Goal: Information Seeking & Learning: Understand process/instructions

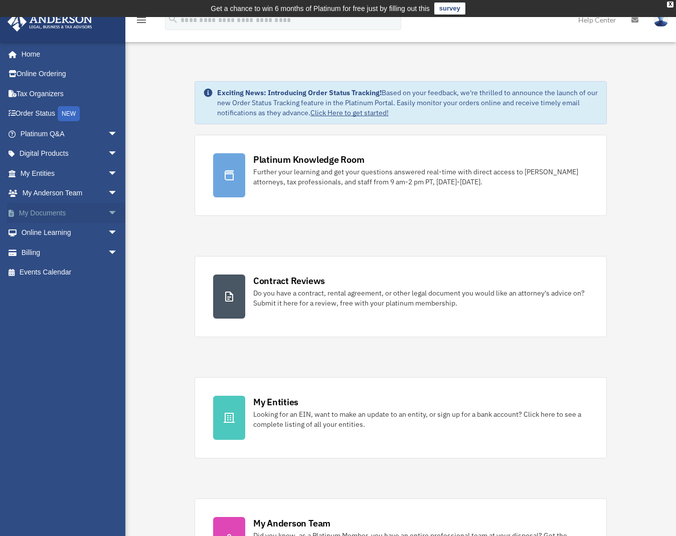
click at [83, 210] on link "My Documents arrow_drop_down" at bounding box center [70, 213] width 126 height 20
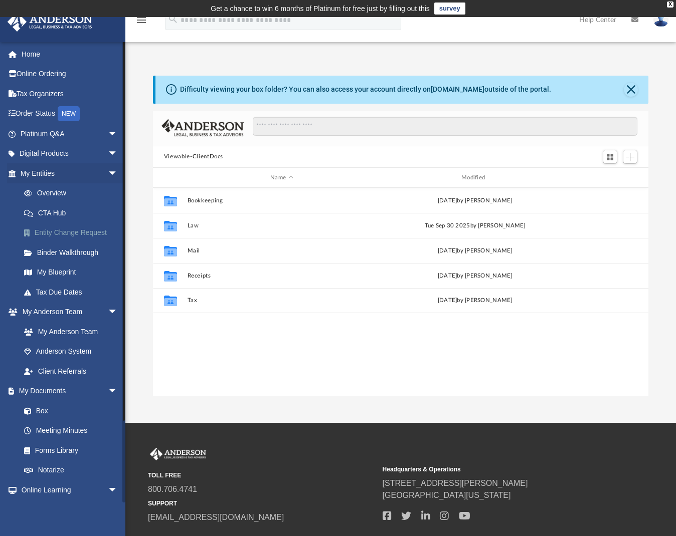
scroll to position [8, 8]
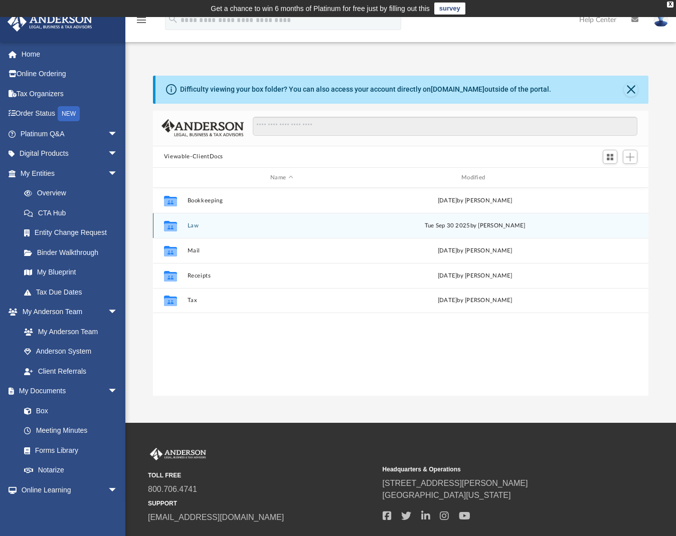
click at [194, 223] on button "Law" at bounding box center [281, 226] width 189 height 7
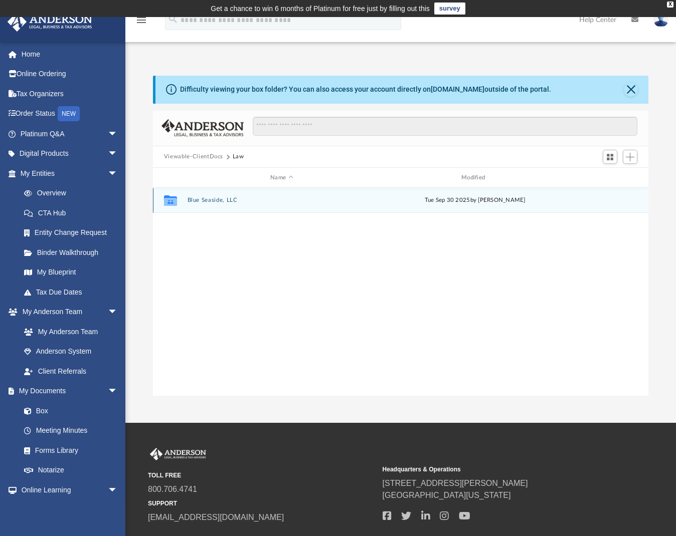
click at [210, 201] on button "Blue Seaside, LLC" at bounding box center [281, 201] width 189 height 7
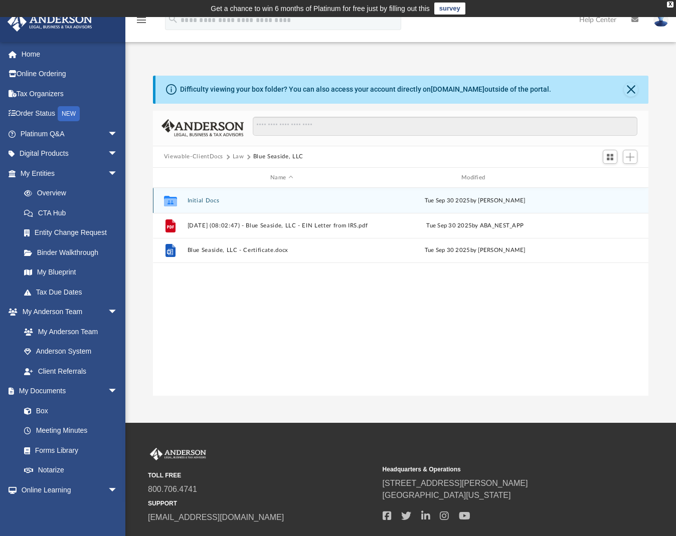
click at [215, 202] on button "Initial Docs" at bounding box center [281, 201] width 189 height 7
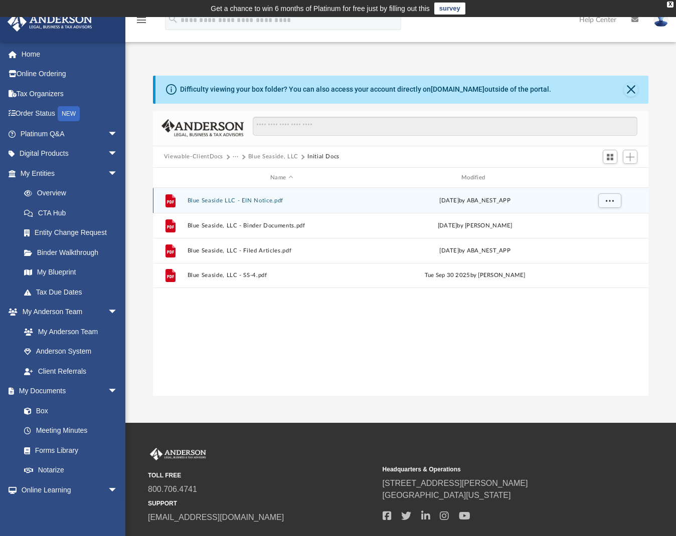
click at [229, 201] on button "Blue Seaside LLC - EIN Notice.pdf" at bounding box center [281, 201] width 189 height 7
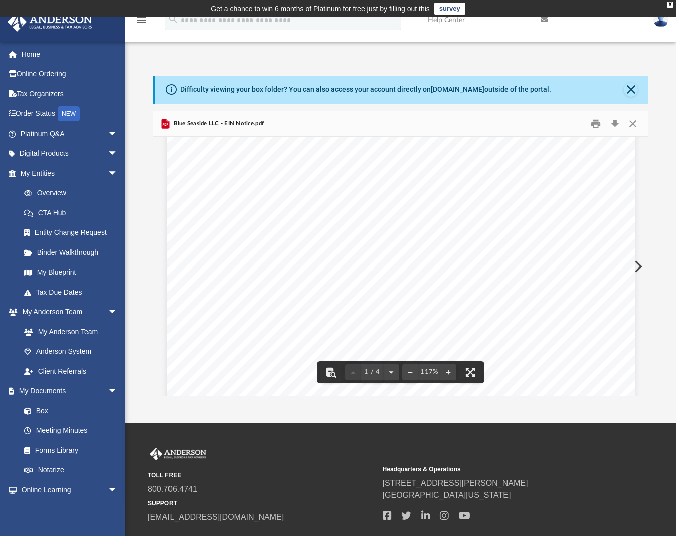
scroll to position [100, 0]
click at [627, 89] on button "Close" at bounding box center [631, 90] width 14 height 14
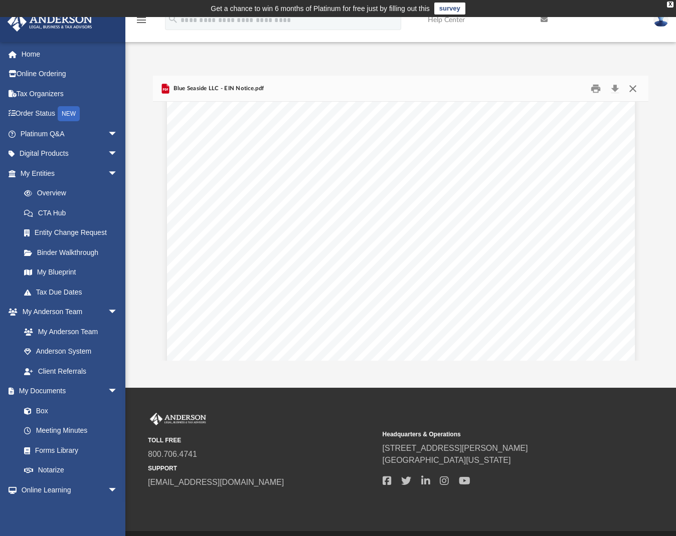
click at [636, 91] on button "Close" at bounding box center [633, 89] width 18 height 16
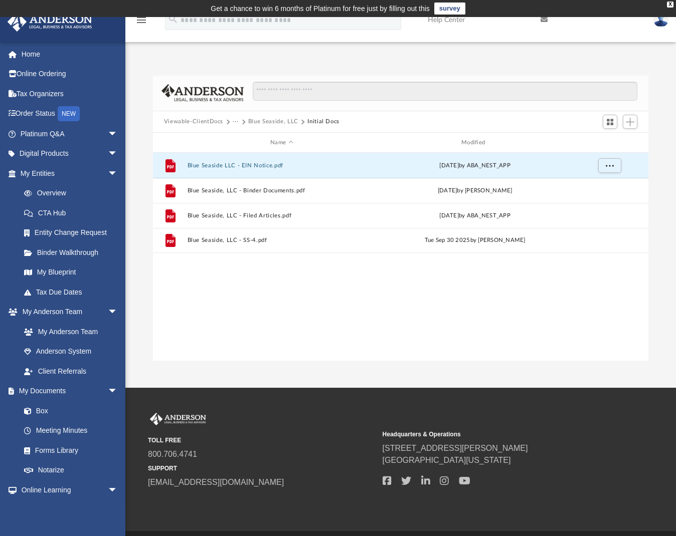
click at [265, 121] on button "Blue Seaside, LLC" at bounding box center [273, 121] width 50 height 9
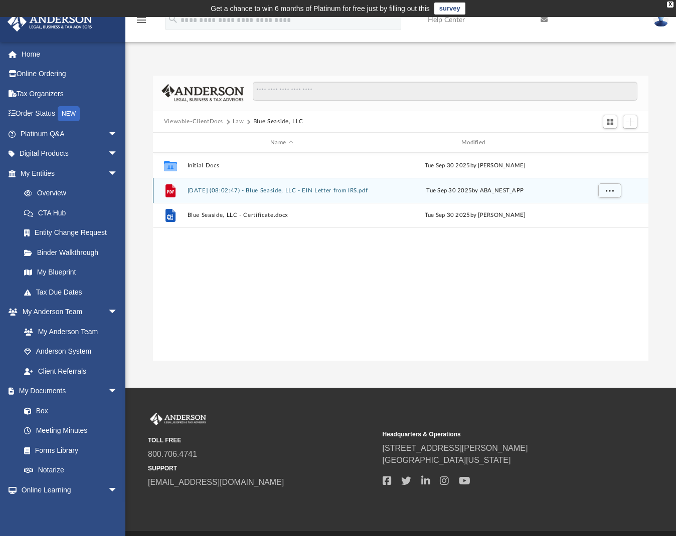
click at [233, 190] on button "[DATE] (08:02:47) - Blue Seaside, LLC - EIN Letter from IRS.pdf" at bounding box center [281, 191] width 189 height 7
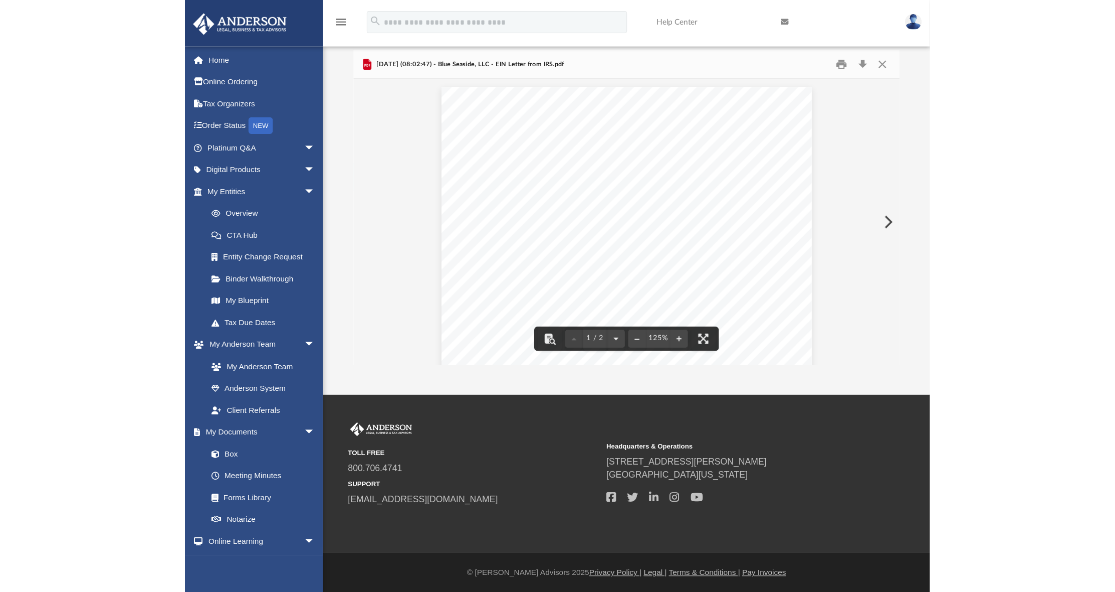
scroll to position [0, 0]
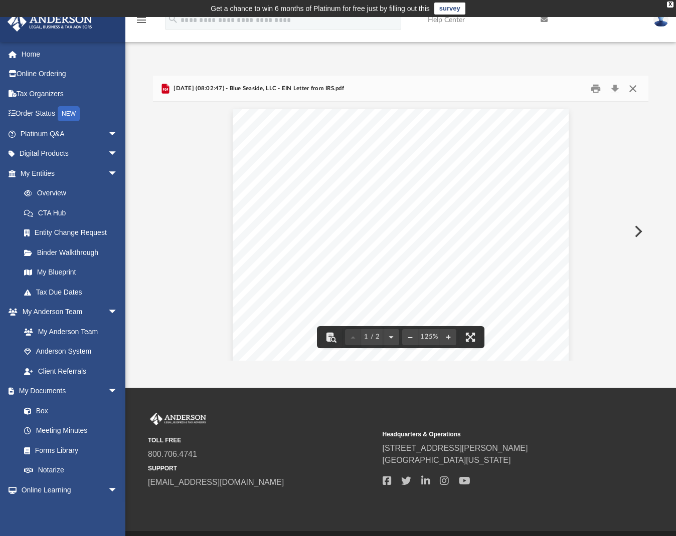
click at [634, 88] on button "Close" at bounding box center [633, 89] width 18 height 16
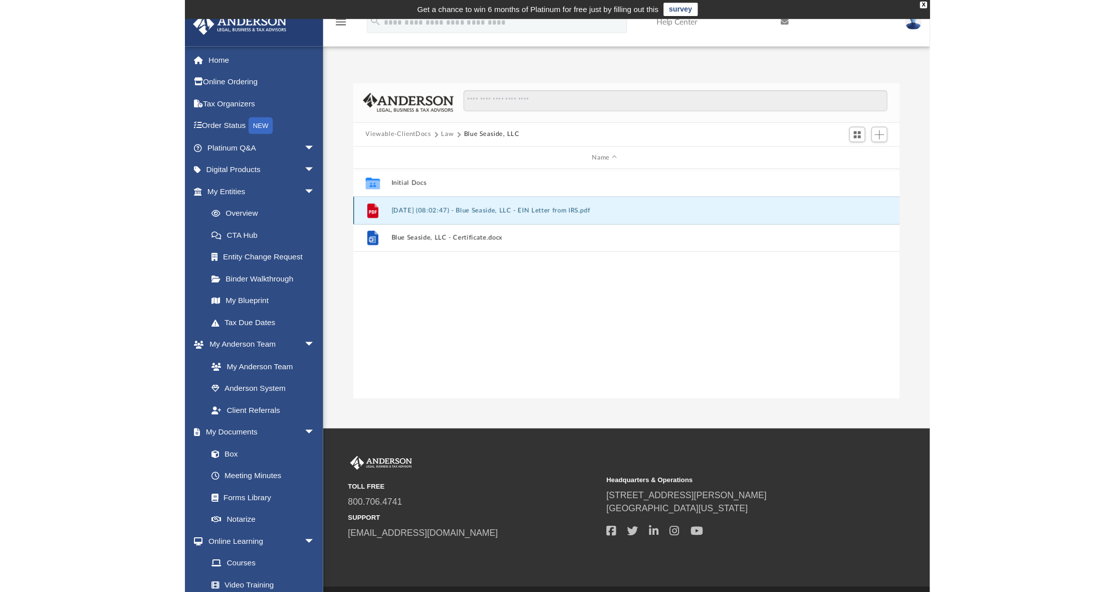
scroll to position [221, 883]
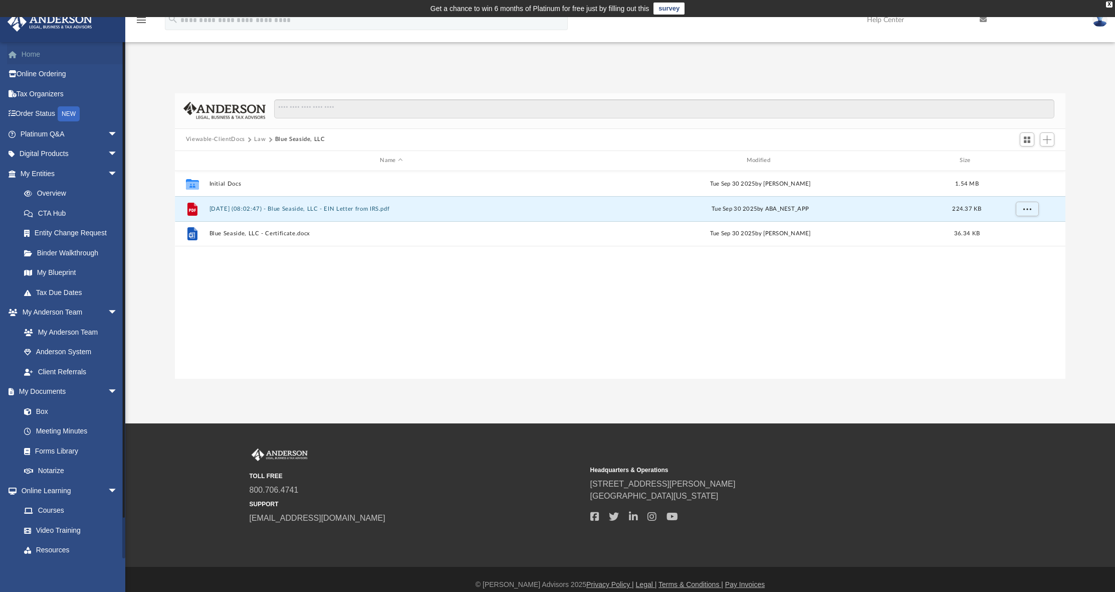
click at [34, 55] on link "Home" at bounding box center [70, 54] width 126 height 20
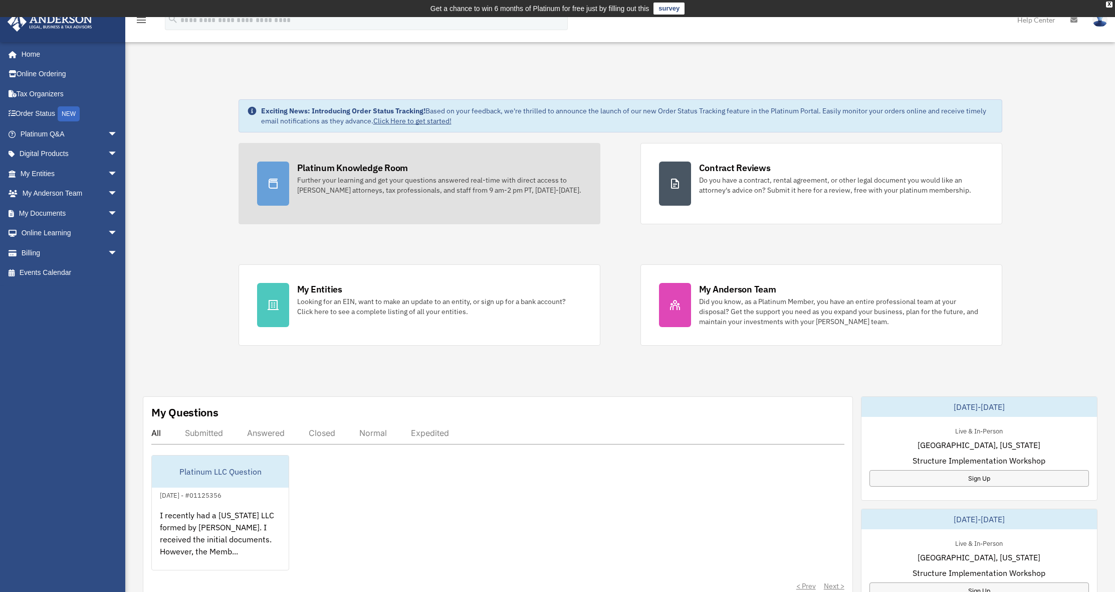
click at [376, 171] on div "Platinum Knowledge Room" at bounding box center [352, 167] width 111 height 13
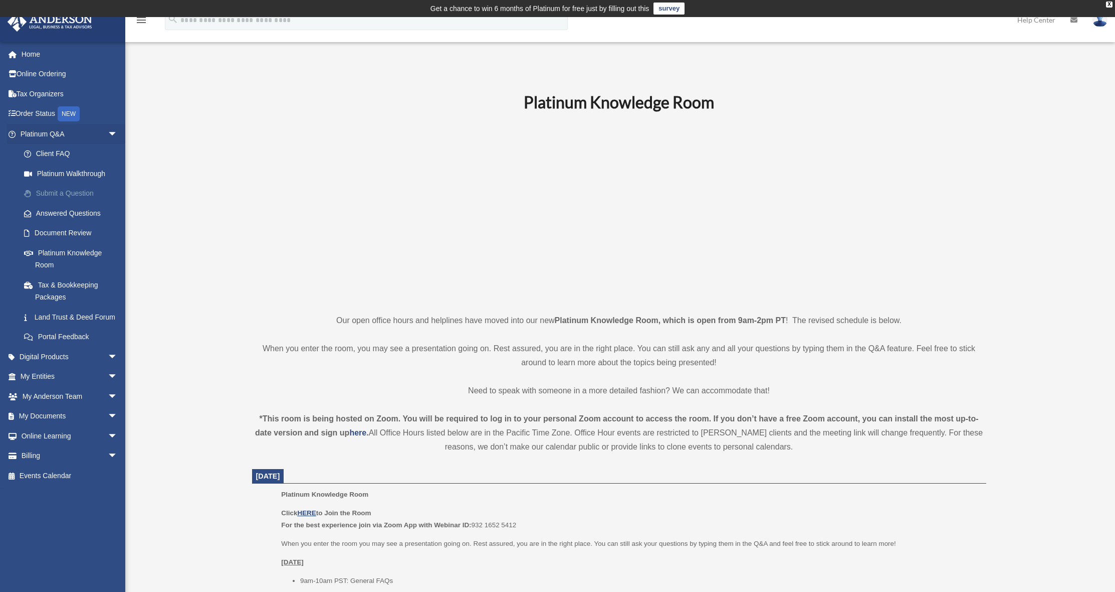
click at [76, 193] on link "Submit a Question" at bounding box center [73, 193] width 119 height 20
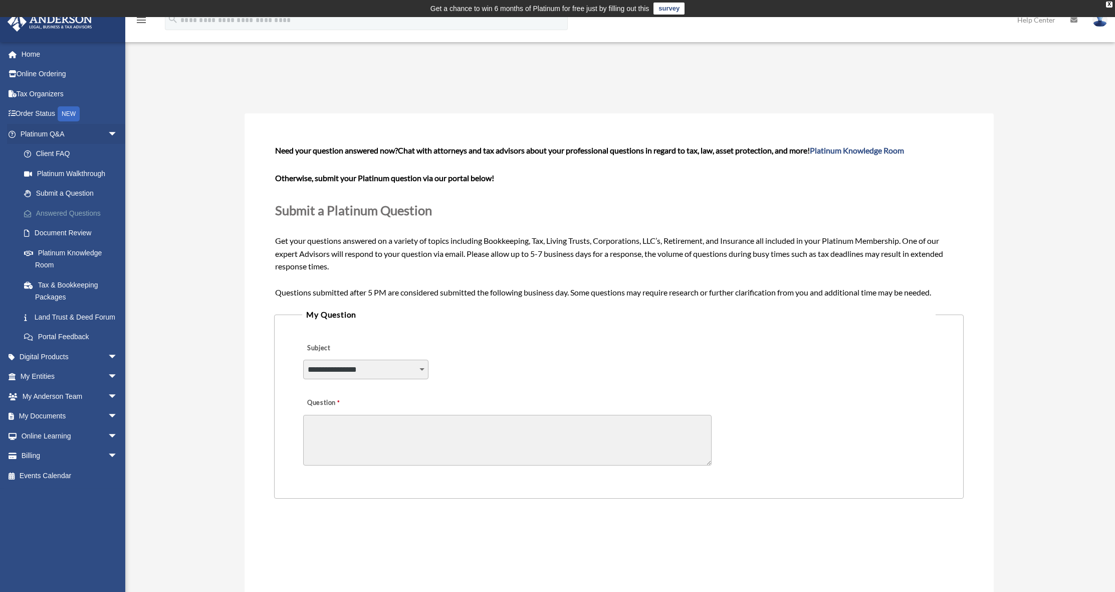
click at [80, 210] on link "Answered Questions" at bounding box center [73, 213] width 119 height 20
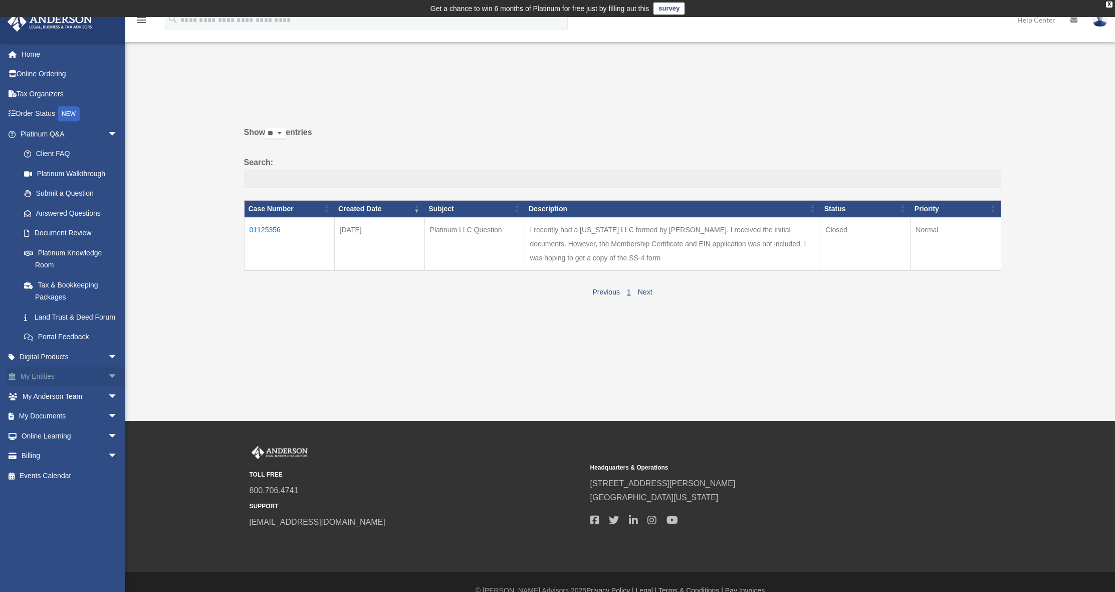
click at [108, 381] on span "arrow_drop_down" at bounding box center [118, 376] width 20 height 21
click at [62, 485] on link "My Blueprint" at bounding box center [73, 475] width 119 height 20
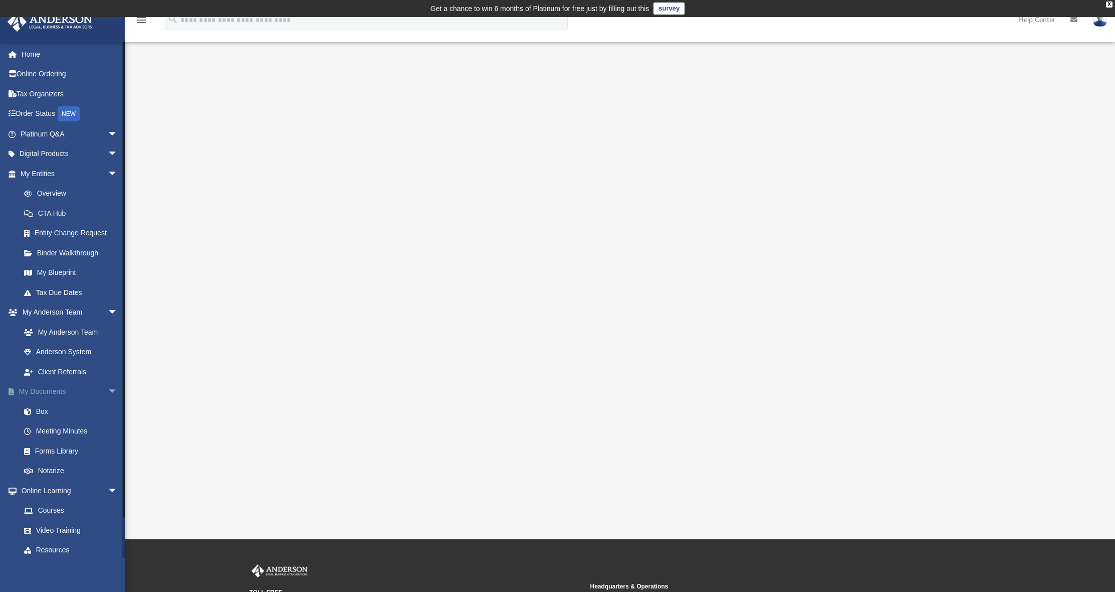
click at [58, 389] on link "My Documents arrow_drop_down" at bounding box center [70, 392] width 126 height 20
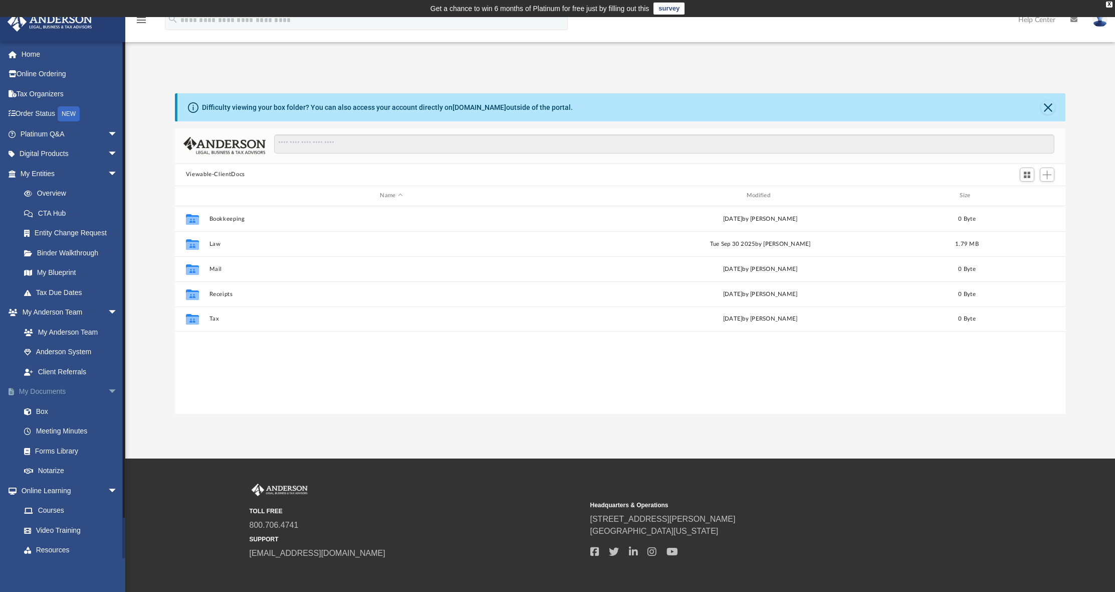
scroll to position [221, 883]
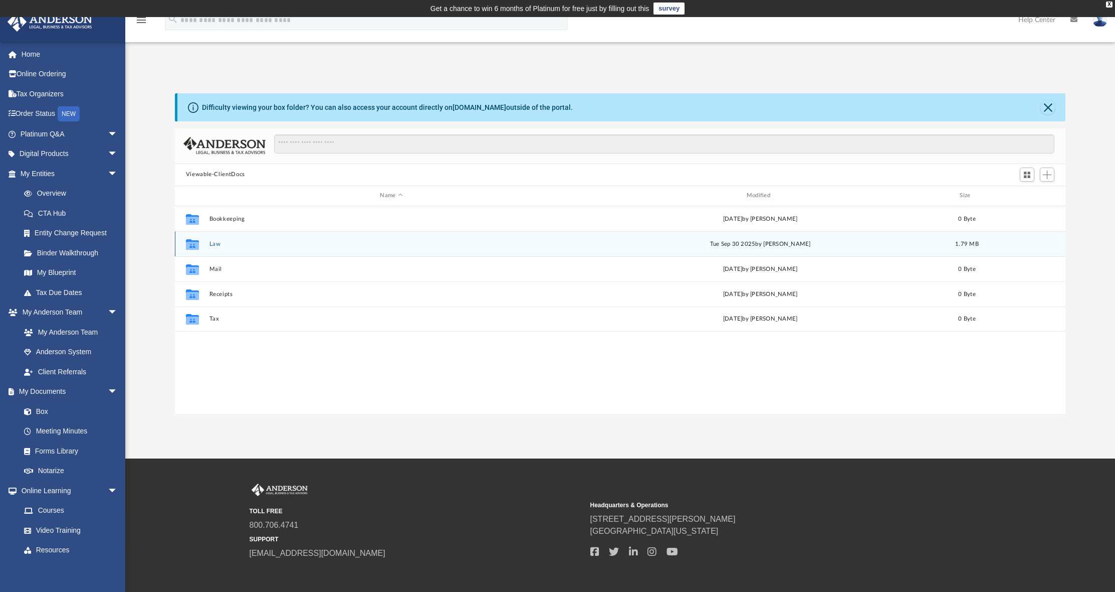
click at [252, 245] on button "Law" at bounding box center [391, 243] width 364 height 7
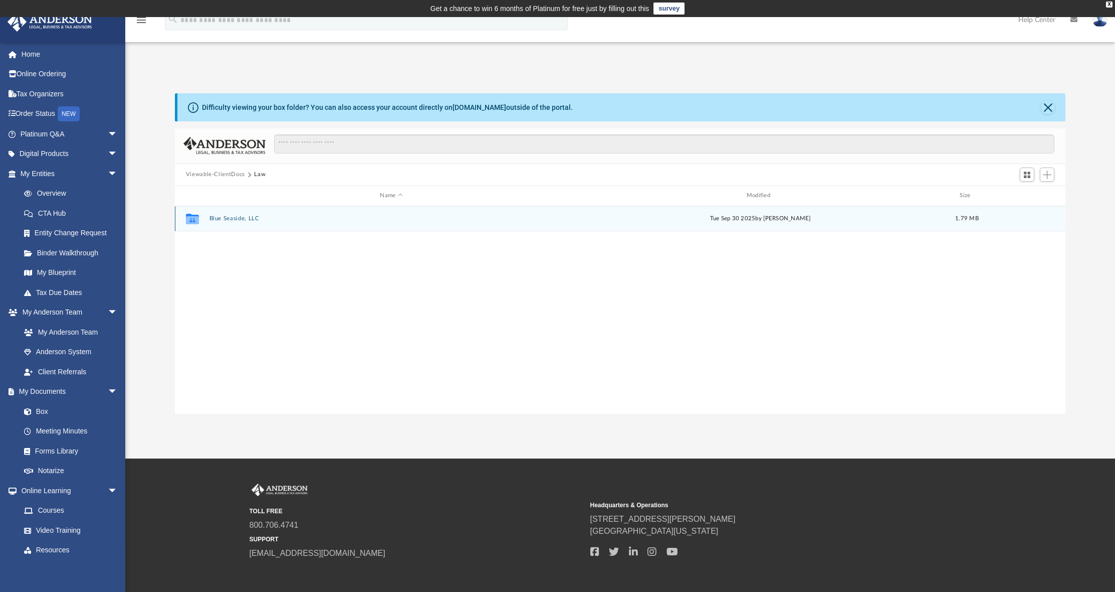
click at [253, 221] on button "Blue Seaside, LLC" at bounding box center [391, 218] width 364 height 7
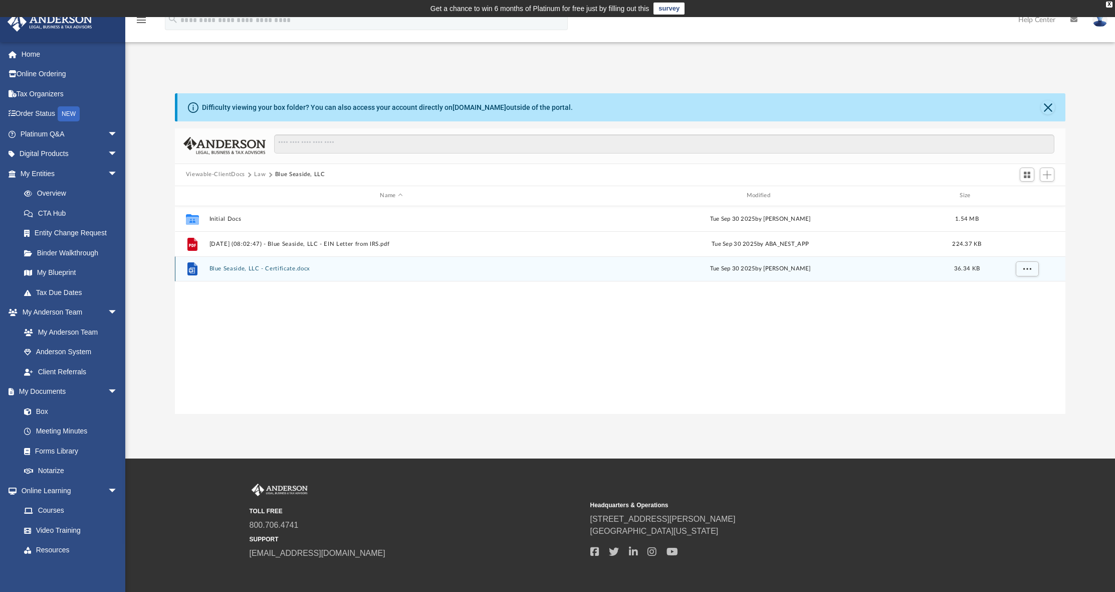
click at [246, 271] on button "Blue Seaside, LLC - Certificate.docx" at bounding box center [391, 268] width 364 height 7
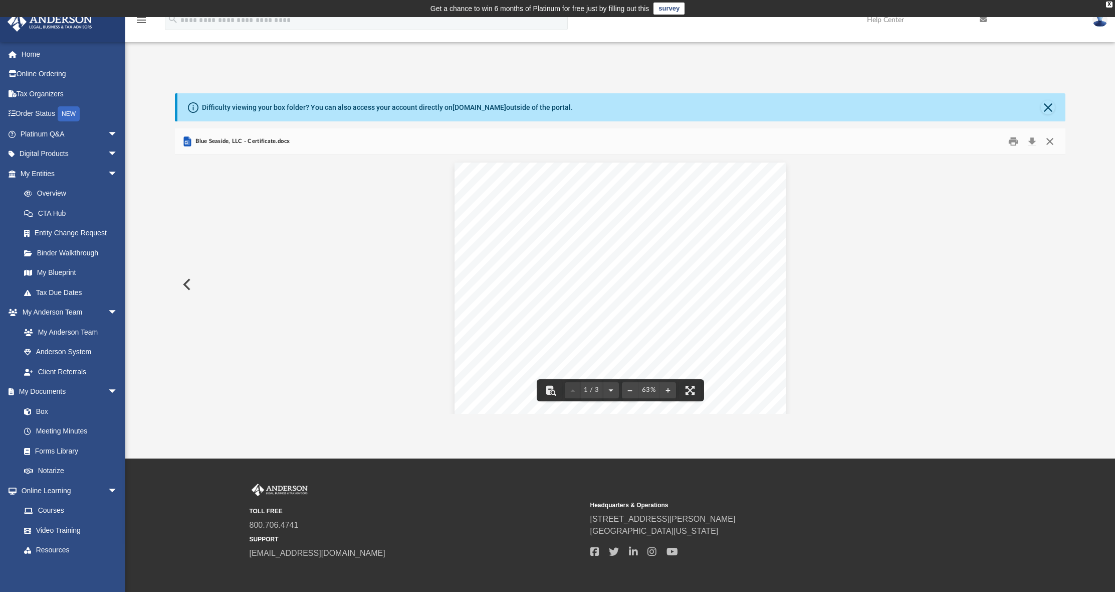
click at [1052, 144] on button "Close" at bounding box center [1050, 141] width 18 height 16
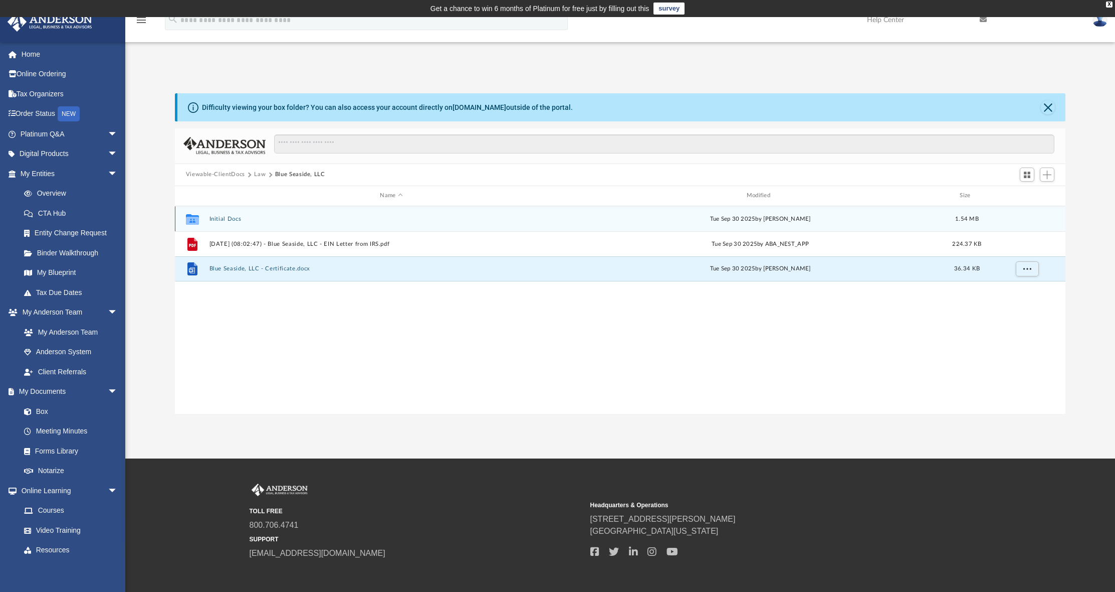
click at [340, 223] on div "Collaborated Folder Initial Docs Tue Sep 30 2025 by Mayra Valencia 1.54 MB" at bounding box center [620, 218] width 891 height 25
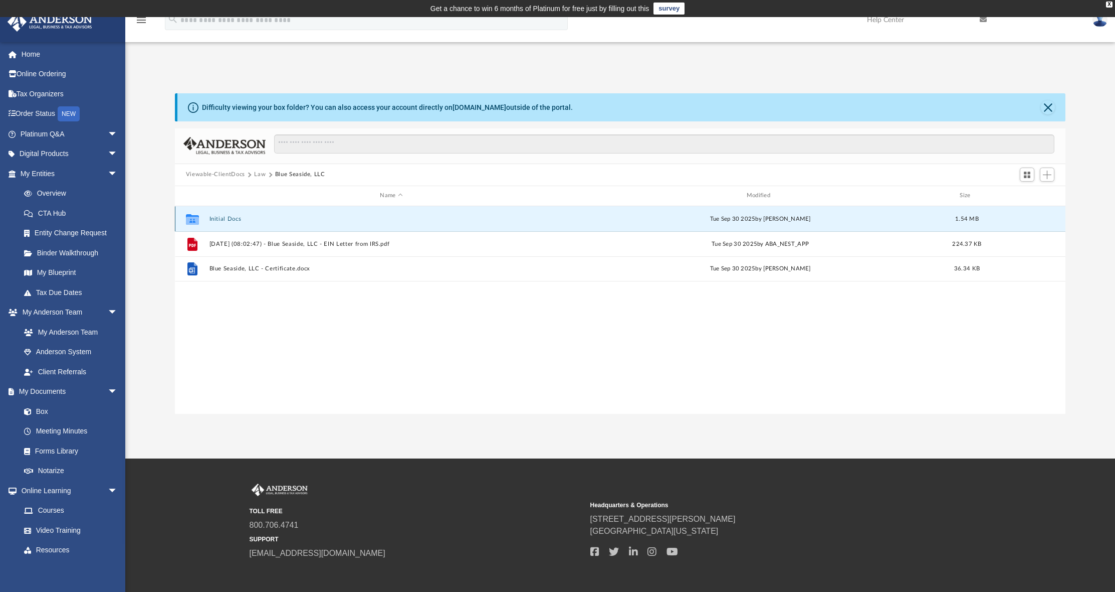
click at [340, 223] on div "Collaborated Folder Initial Docs Tue Sep 30 2025 by Mayra Valencia 1.54 MB" at bounding box center [620, 218] width 891 height 25
click at [236, 220] on button "Initial Docs" at bounding box center [391, 218] width 364 height 7
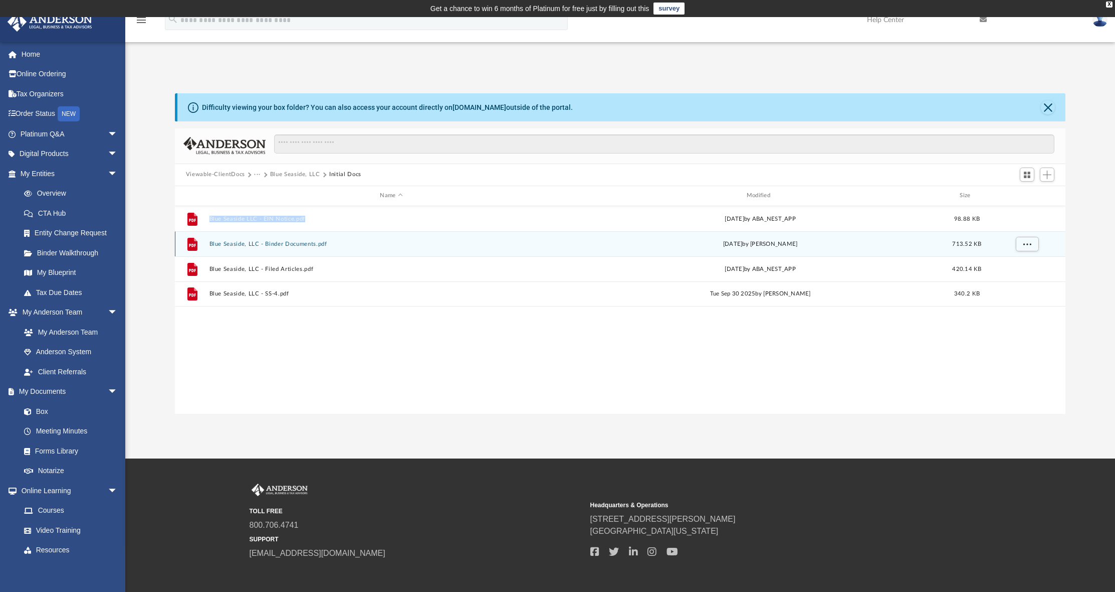
click at [286, 246] on button "Blue Seaside, LLC - Binder Documents.pdf" at bounding box center [391, 243] width 364 height 7
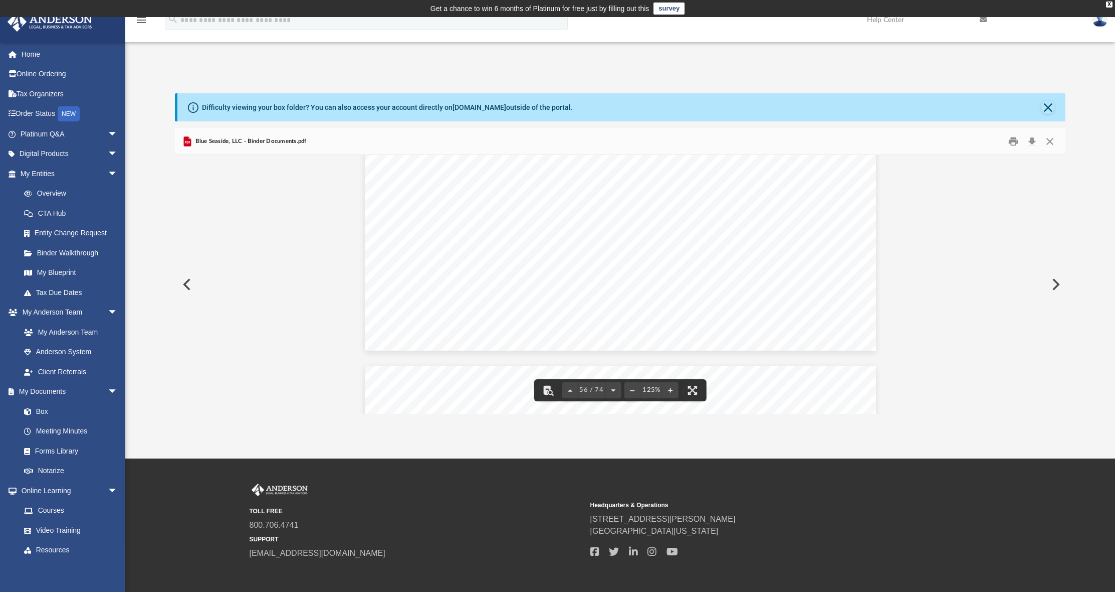
scroll to position [37365, 0]
click at [186, 286] on button "Preview" at bounding box center [186, 284] width 22 height 28
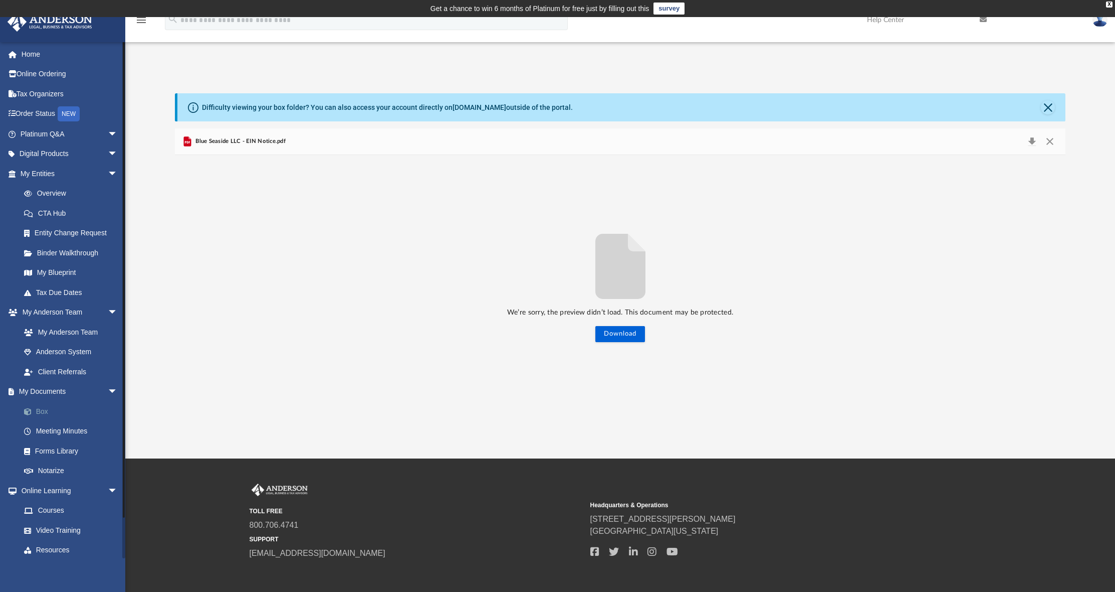
click at [43, 409] on link "Box" at bounding box center [73, 411] width 119 height 20
click at [52, 387] on link "My Documents arrow_drop_down" at bounding box center [70, 392] width 126 height 20
click at [56, 311] on link "My Anderson Team arrow_drop_down" at bounding box center [70, 312] width 126 height 20
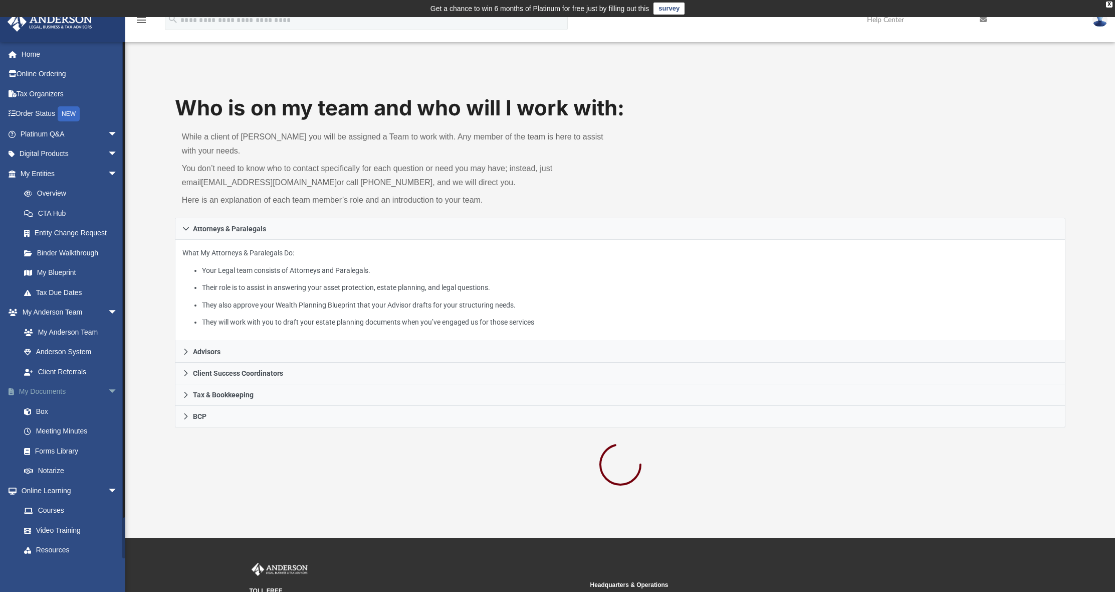
click at [55, 389] on link "My Documents arrow_drop_down" at bounding box center [70, 392] width 126 height 20
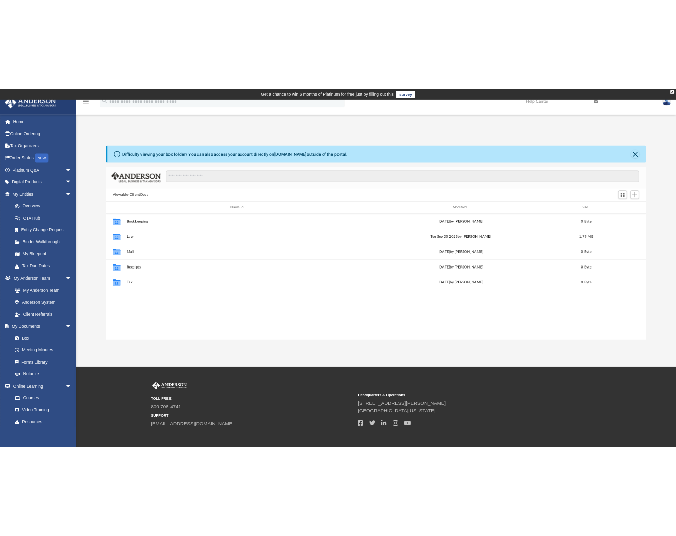
scroll to position [221, 883]
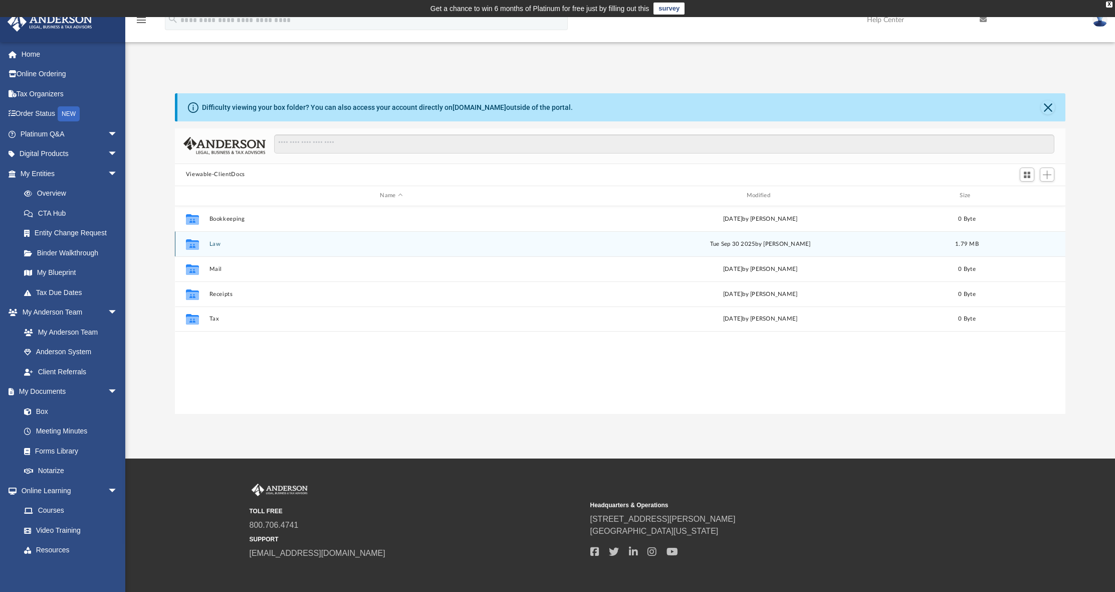
click at [376, 253] on div "Collaborated Folder Law Tue Sep 30 2025 by Christian Jacobs 1.79 MB" at bounding box center [620, 243] width 891 height 25
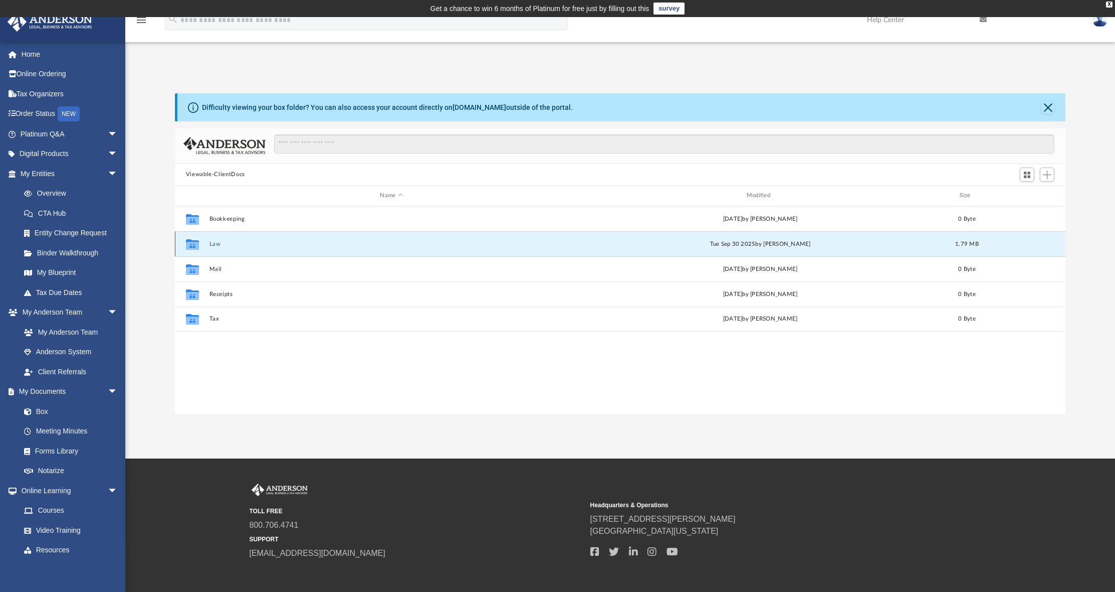
click at [376, 253] on div "Collaborated Folder Law Tue Sep 30 2025 by Christian Jacobs 1.79 MB" at bounding box center [620, 243] width 891 height 25
click at [212, 246] on button "Law" at bounding box center [391, 243] width 364 height 7
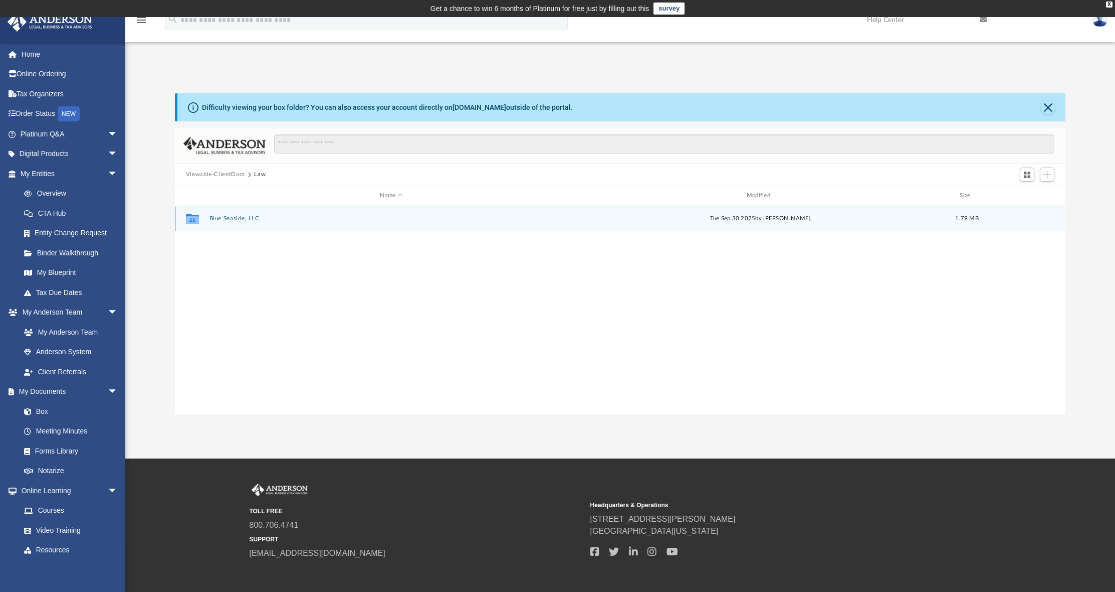
click at [254, 220] on button "Blue Seaside, LLC" at bounding box center [391, 218] width 364 height 7
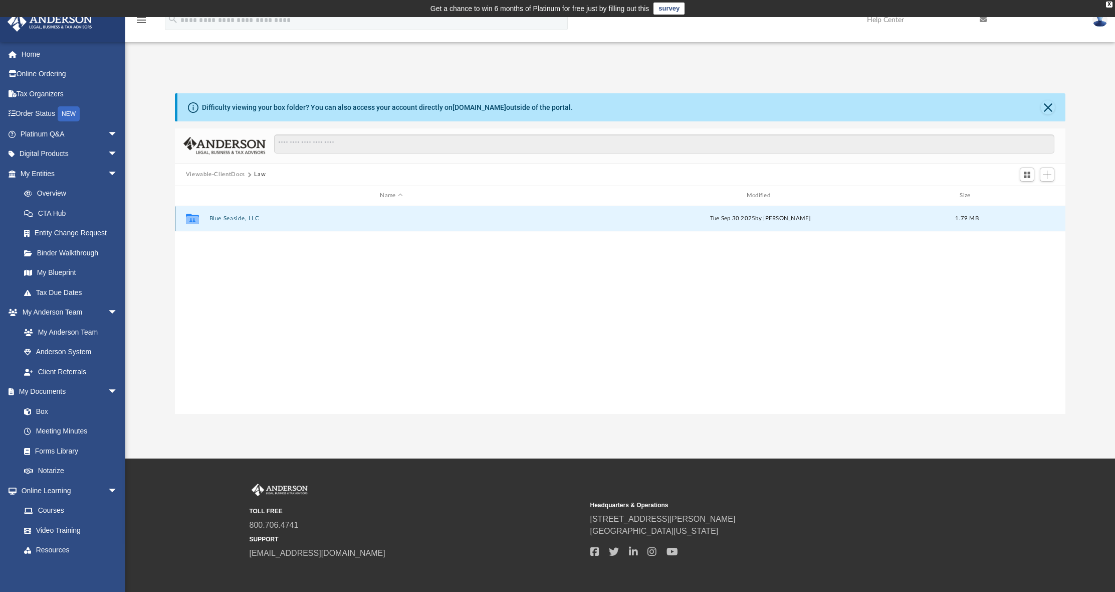
click at [254, 220] on button "Blue Seaside, LLC" at bounding box center [391, 218] width 364 height 7
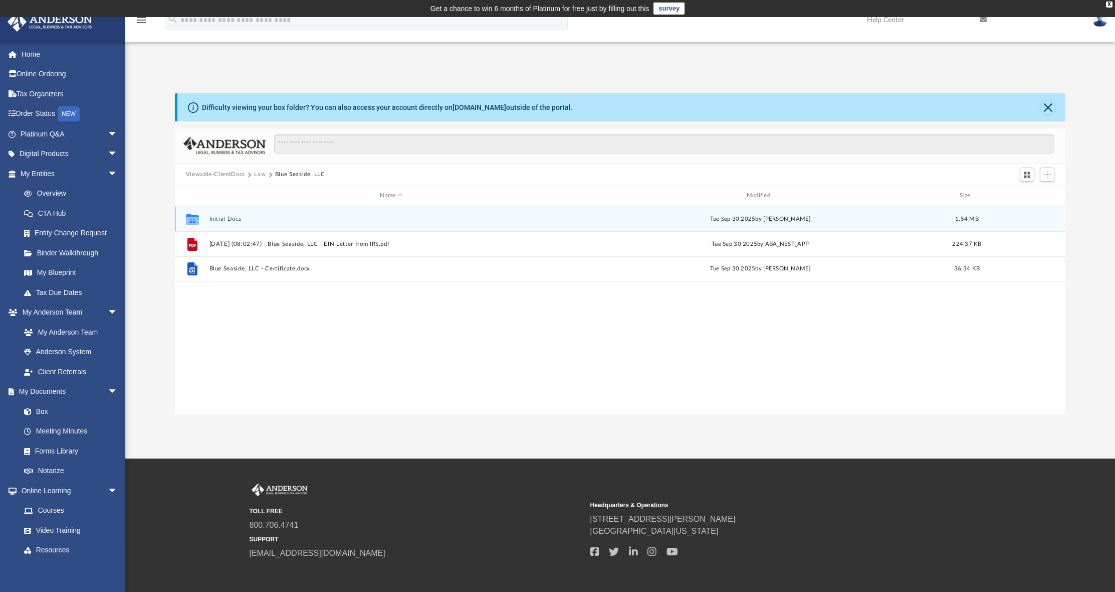
click at [238, 219] on button "Initial Docs" at bounding box center [391, 218] width 364 height 7
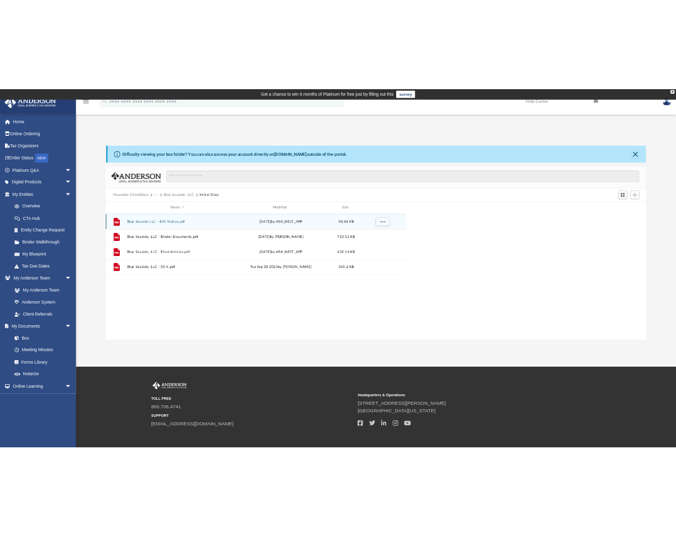
scroll to position [221, 488]
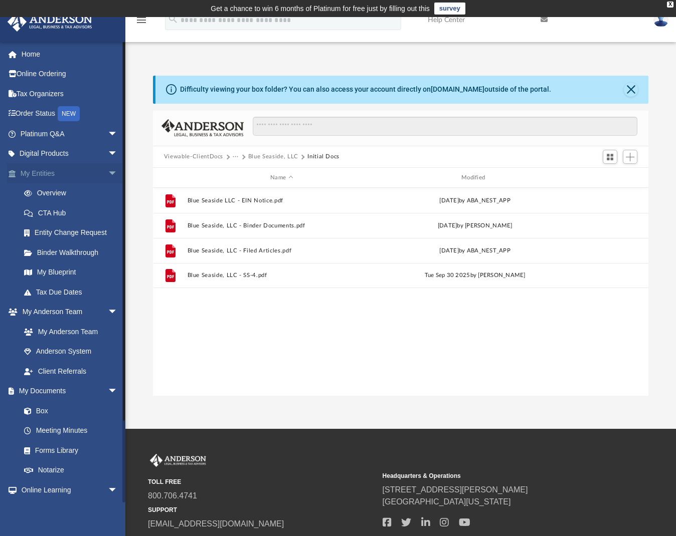
click at [108, 171] on span "arrow_drop_down" at bounding box center [118, 173] width 20 height 21
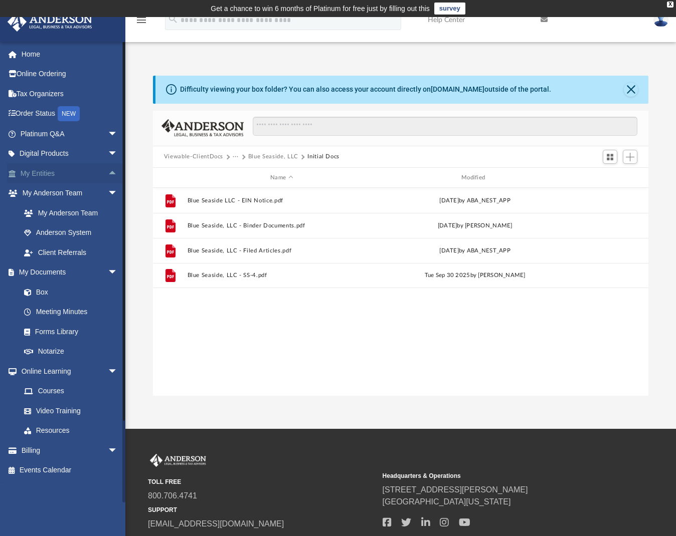
click at [108, 171] on span "arrow_drop_up" at bounding box center [118, 173] width 20 height 21
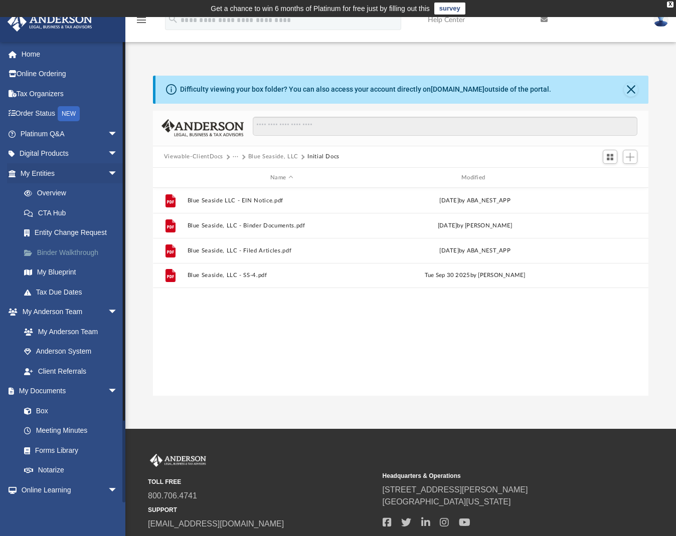
click at [54, 255] on link "Binder Walkthrough" at bounding box center [73, 253] width 119 height 20
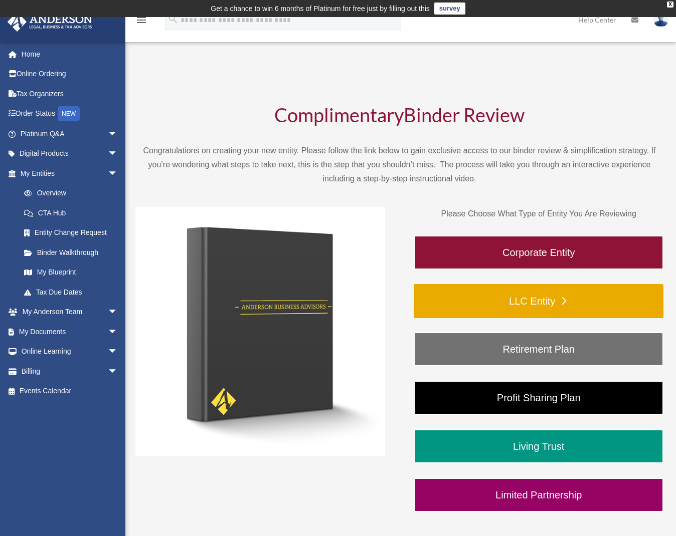
click at [566, 299] on link "LLC Entity" at bounding box center [539, 301] width 250 height 34
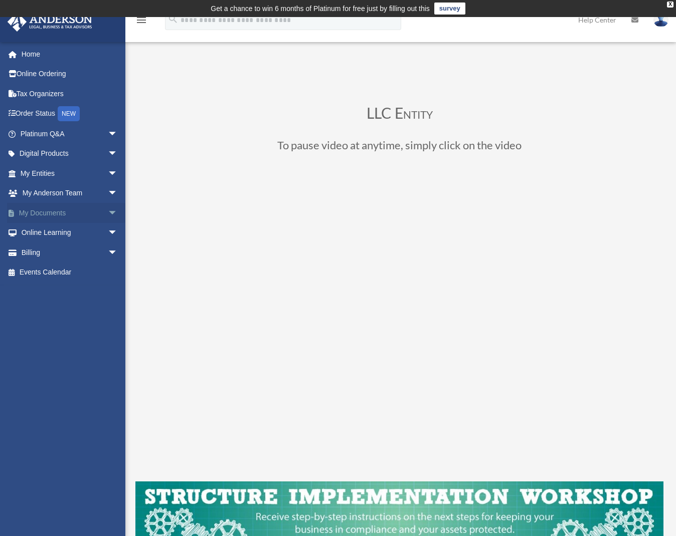
click at [108, 207] on span "arrow_drop_down" at bounding box center [118, 213] width 20 height 21
